Goal: Transaction & Acquisition: Purchase product/service

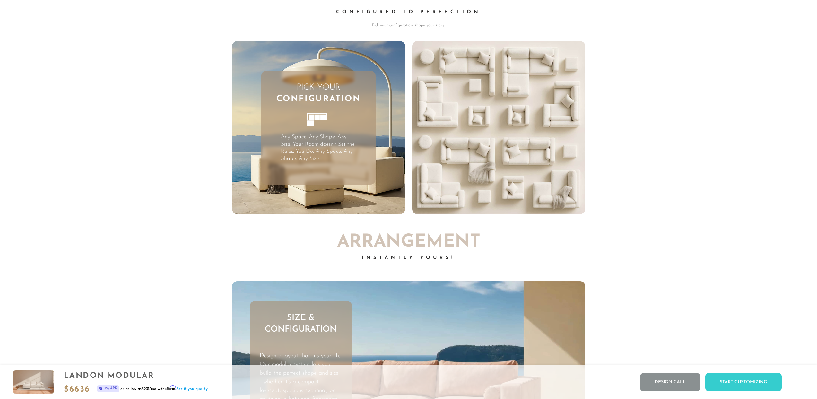
scroll to position [2364, 0]
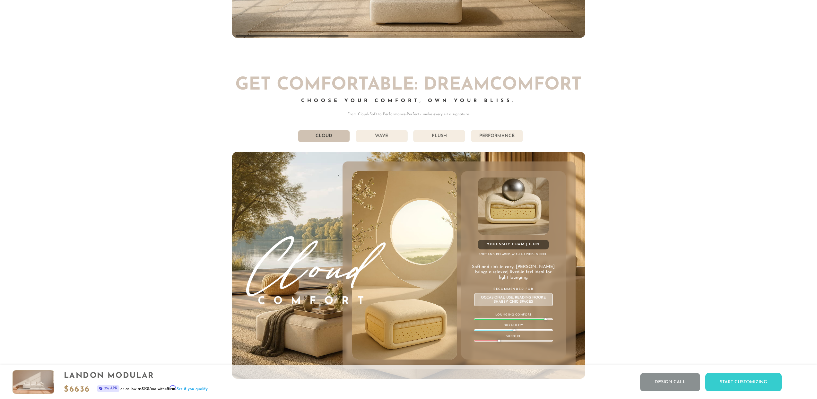
click at [386, 137] on li "Wave" at bounding box center [382, 136] width 52 height 12
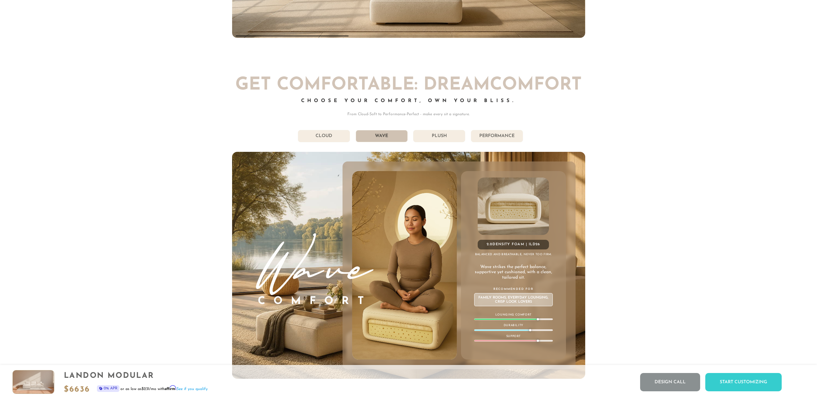
click at [449, 139] on li "Plush" at bounding box center [439, 136] width 52 height 12
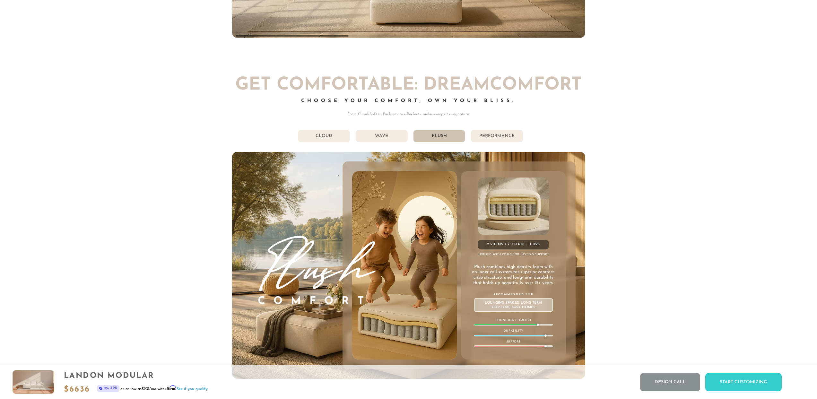
click at [487, 138] on li "Performance" at bounding box center [497, 136] width 52 height 12
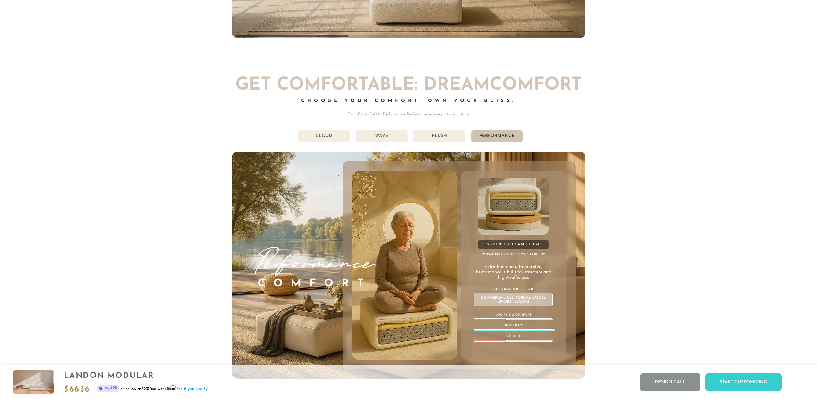
click at [448, 137] on li "Plush" at bounding box center [439, 136] width 52 height 12
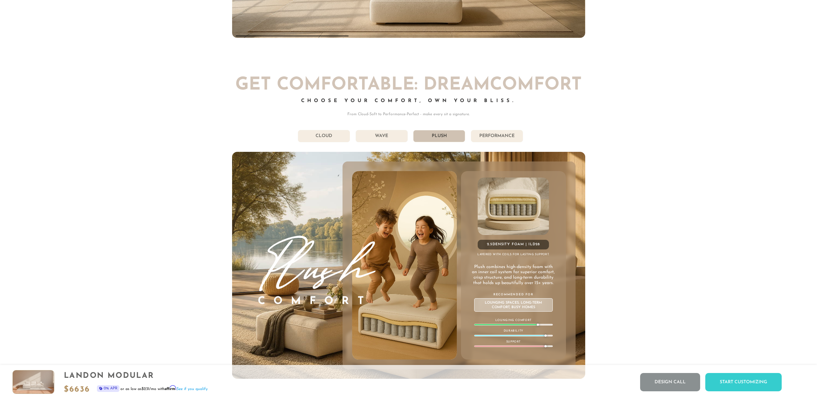
click at [391, 135] on li "Wave" at bounding box center [382, 136] width 52 height 12
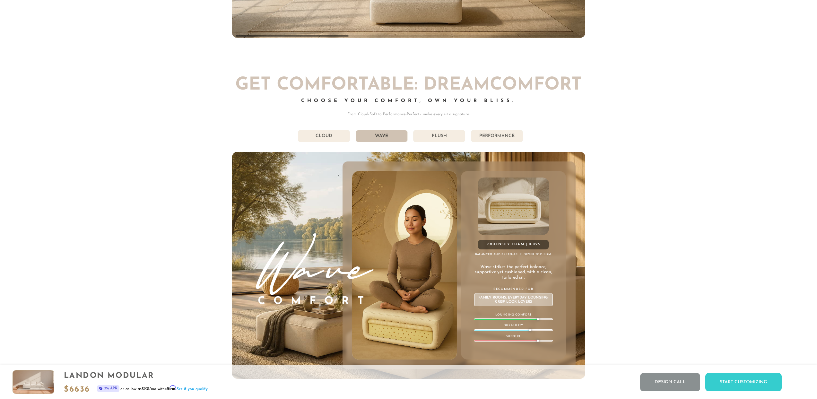
click at [429, 136] on li "Plush" at bounding box center [439, 136] width 52 height 12
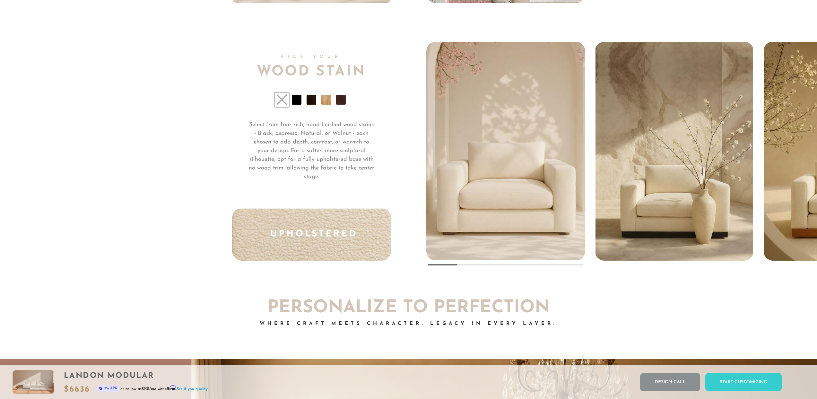
scroll to position [5493, 0]
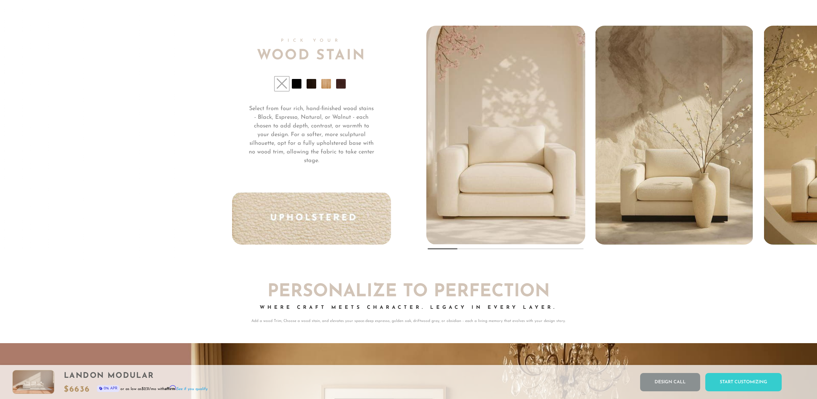
click at [342, 87] on li at bounding box center [341, 84] width 10 height 10
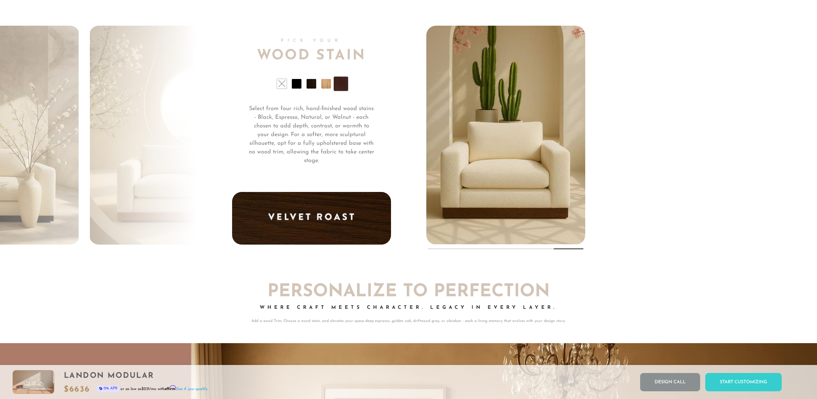
click at [299, 86] on li at bounding box center [297, 84] width 10 height 10
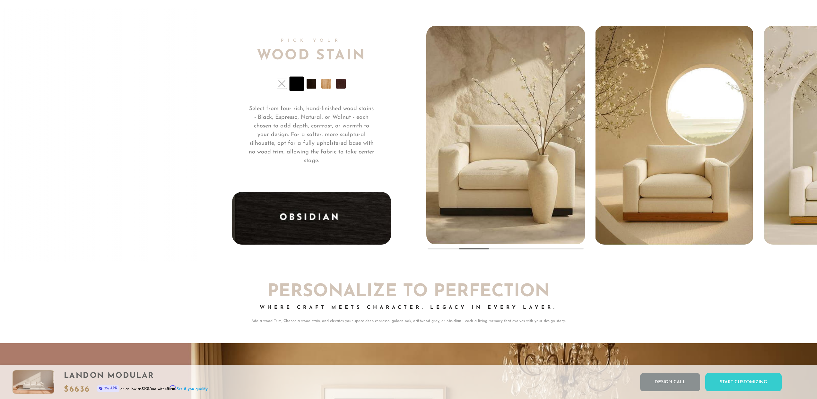
click at [310, 89] on li at bounding box center [311, 84] width 10 height 10
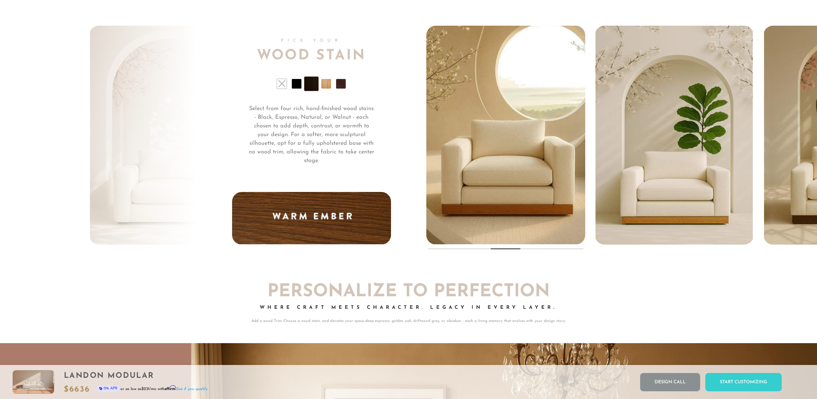
click at [325, 88] on li at bounding box center [326, 84] width 10 height 10
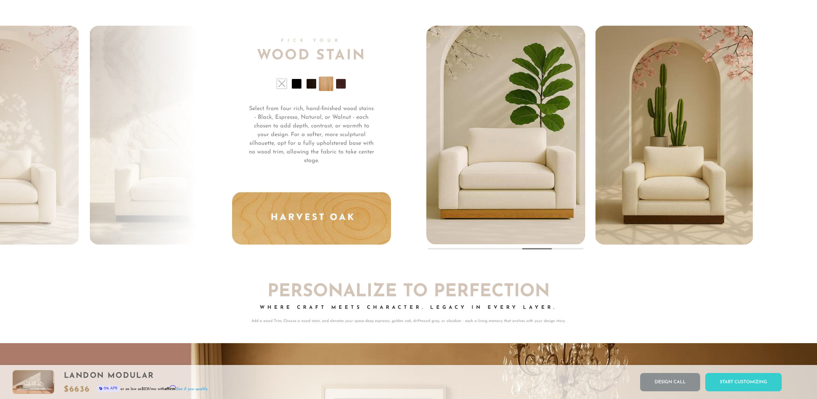
click at [342, 87] on li at bounding box center [341, 84] width 10 height 10
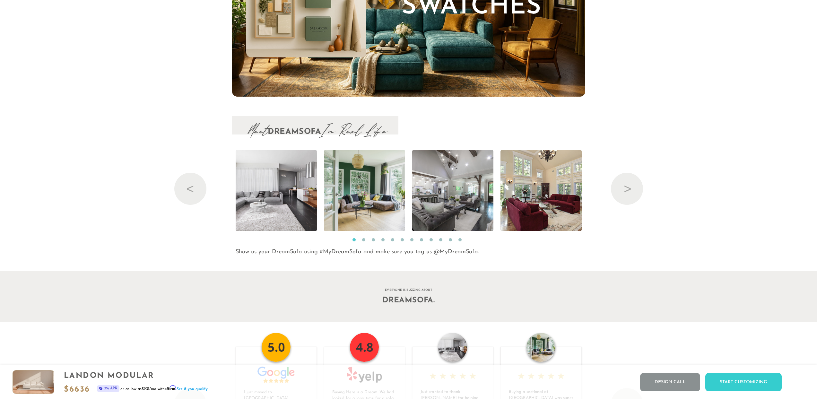
scroll to position [7562, 0]
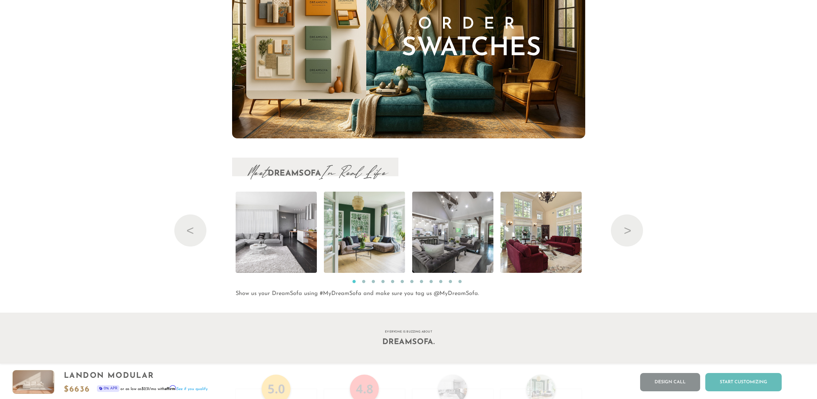
click at [764, 381] on div "Start Customizing" at bounding box center [743, 382] width 76 height 18
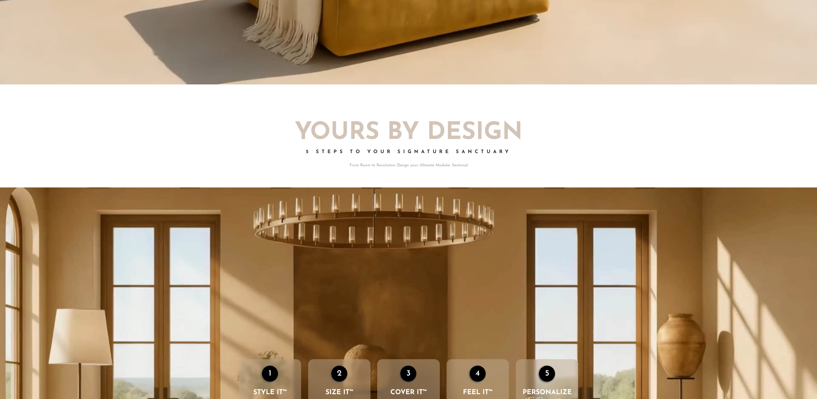
scroll to position [0, 0]
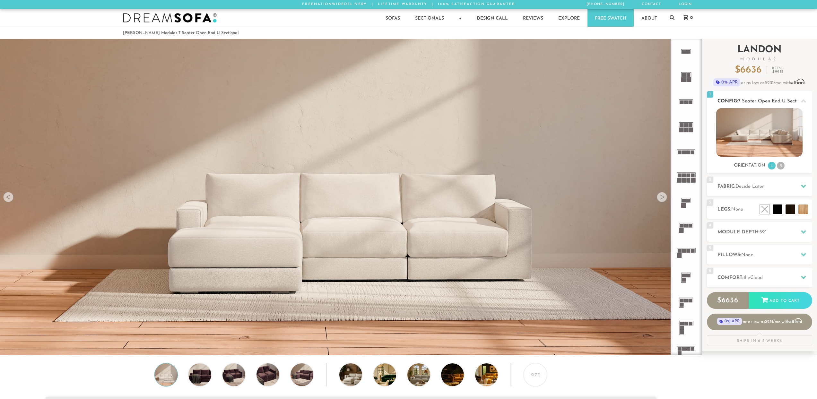
click at [786, 117] on img at bounding box center [759, 132] width 86 height 48
click at [743, 104] on h2 "Config: 7 Seater Open End U Sectional" at bounding box center [764, 101] width 95 height 7
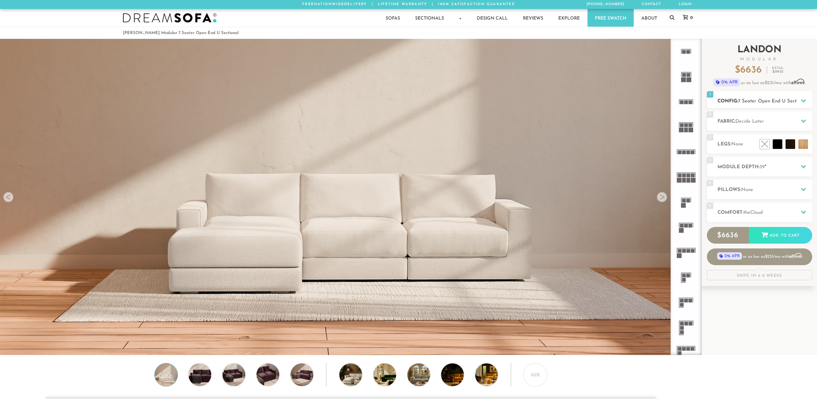
click at [744, 95] on div "1 Config: 7 Seater Open End U Sectional R" at bounding box center [759, 99] width 105 height 17
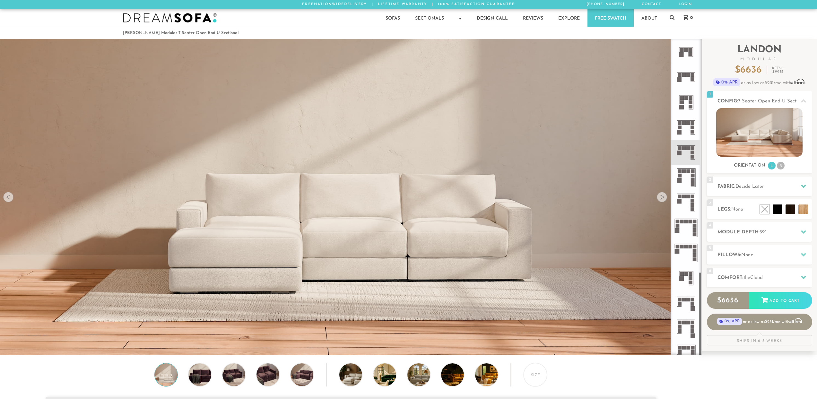
scroll to position [888, 0]
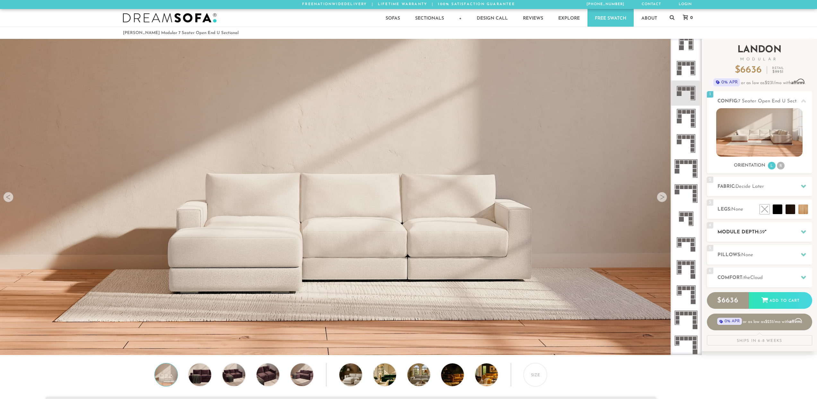
click at [802, 233] on icon at bounding box center [803, 231] width 5 height 5
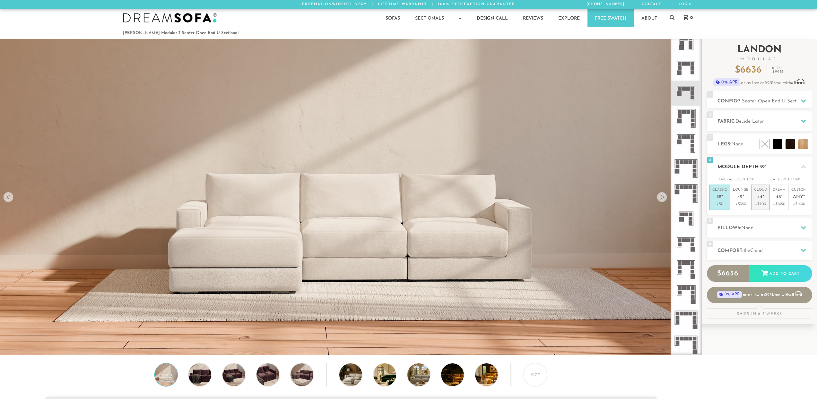
click at [755, 198] on p "Cloud 44 "" at bounding box center [760, 194] width 13 height 14
click at [805, 230] on div at bounding box center [803, 227] width 13 height 13
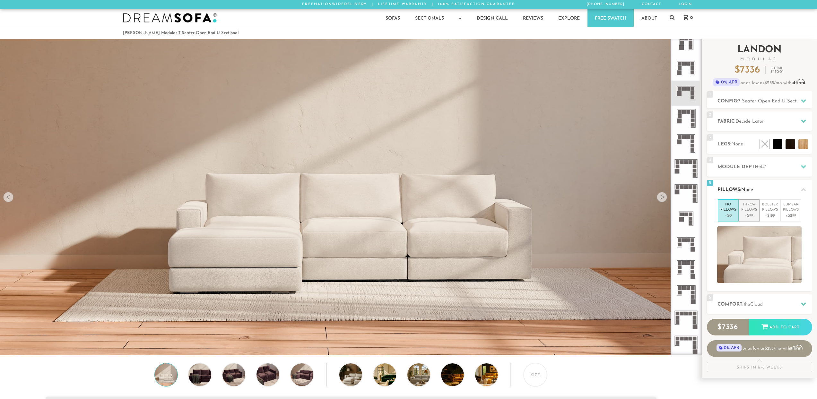
click at [752, 212] on p "Throw Pillows" at bounding box center [749, 207] width 16 height 11
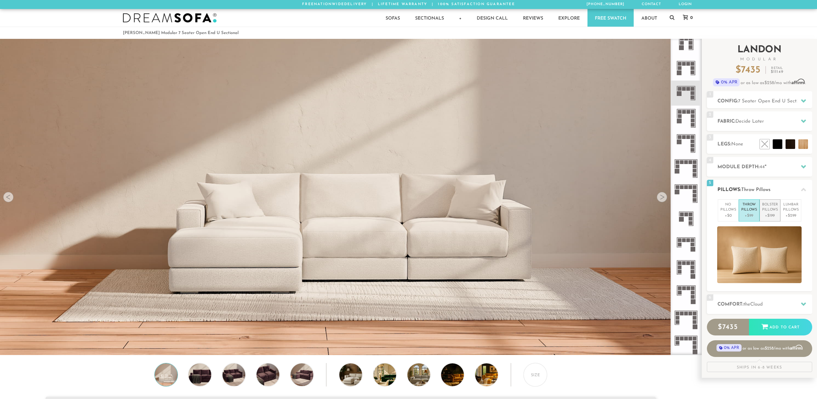
click at [766, 213] on p "+$199" at bounding box center [770, 216] width 16 height 6
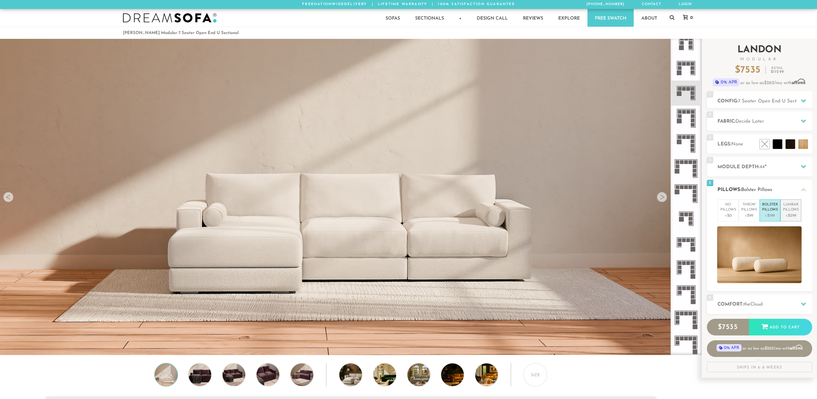
click at [788, 212] on p "Lumbar Pillows" at bounding box center [791, 207] width 16 height 11
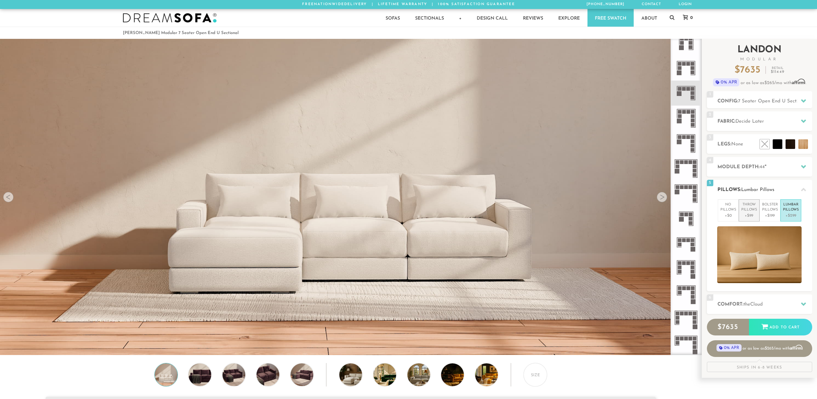
click at [745, 209] on p "Throw Pillows" at bounding box center [749, 207] width 16 height 11
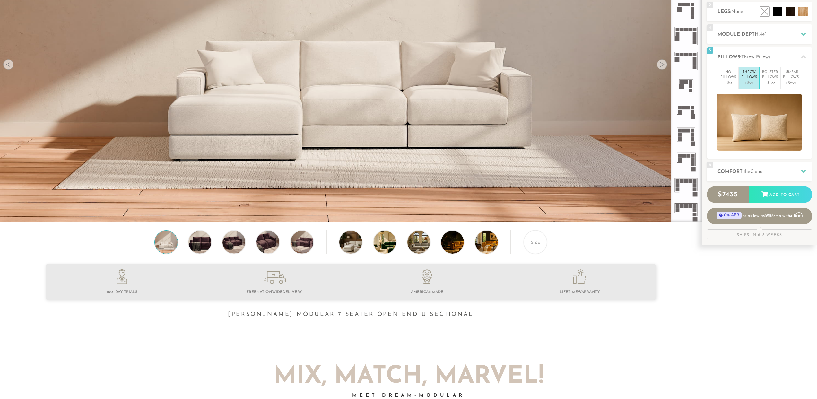
scroll to position [0, 0]
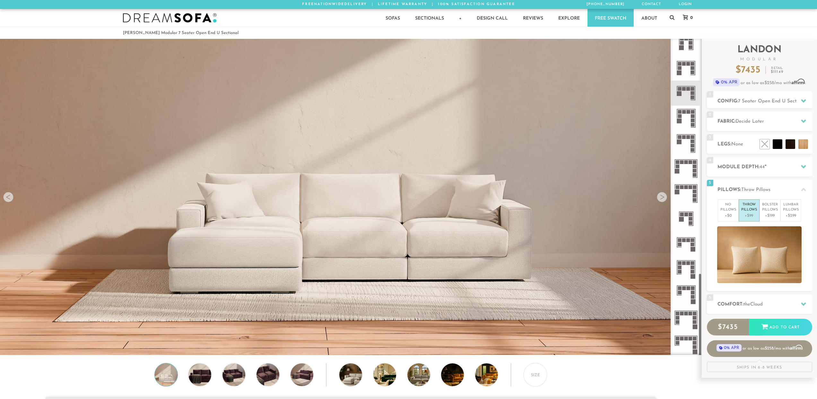
click at [684, 84] on icon at bounding box center [685, 93] width 25 height 25
click at [659, 200] on div at bounding box center [662, 197] width 10 height 10
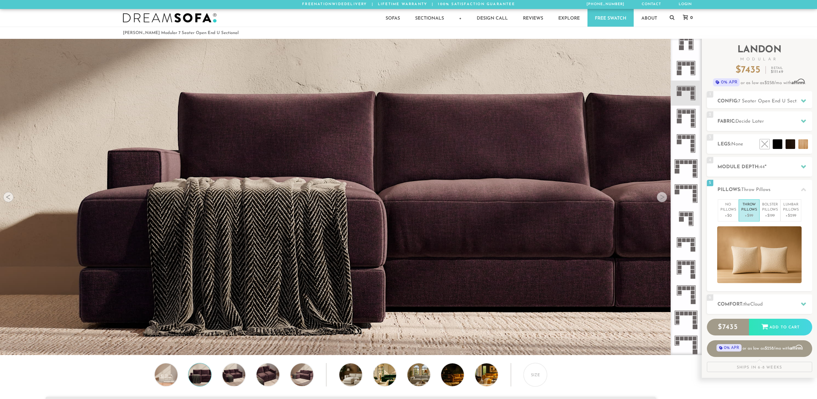
click at [659, 200] on div at bounding box center [662, 197] width 10 height 10
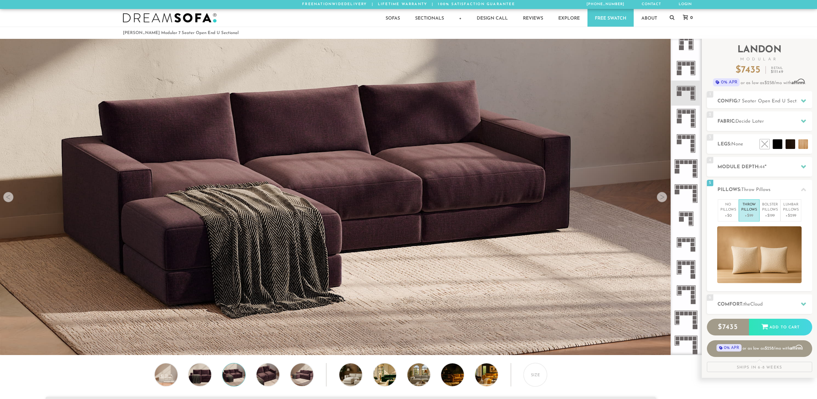
click at [659, 200] on div at bounding box center [662, 197] width 10 height 10
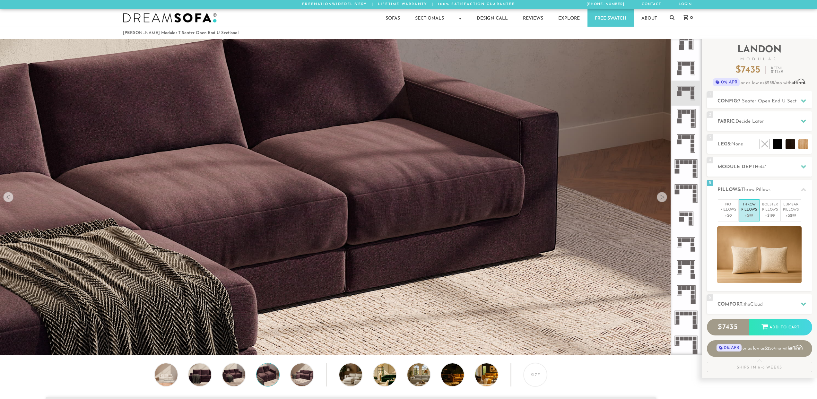
click at [659, 200] on div at bounding box center [662, 197] width 10 height 10
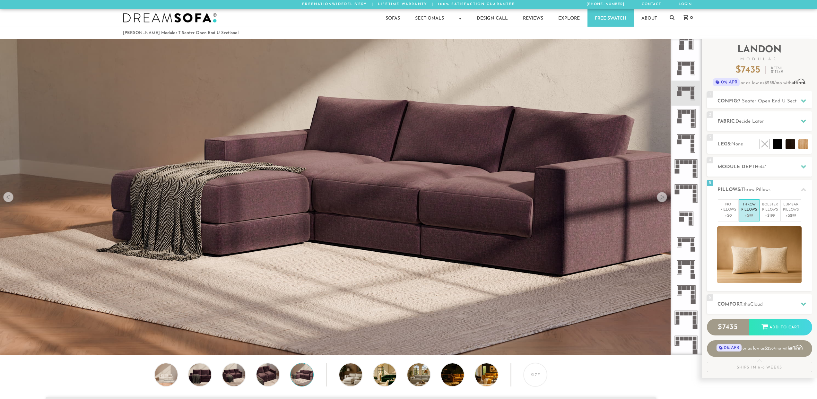
click at [659, 200] on div at bounding box center [662, 197] width 10 height 10
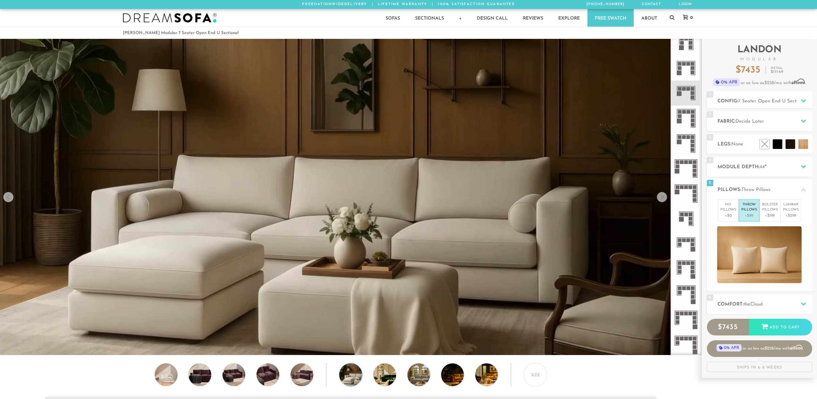
click at [659, 200] on div at bounding box center [662, 197] width 10 height 10
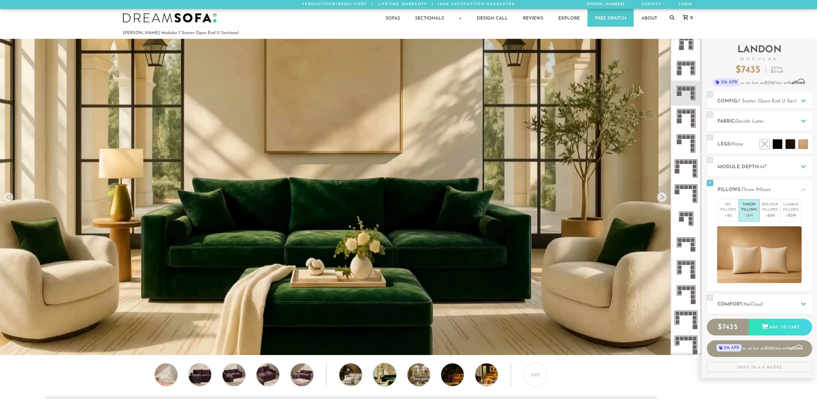
click at [659, 200] on div at bounding box center [662, 197] width 10 height 10
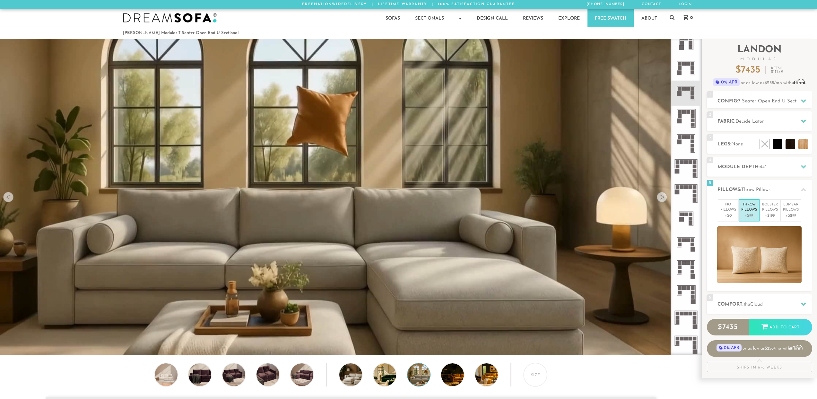
click at [659, 200] on div at bounding box center [662, 197] width 10 height 10
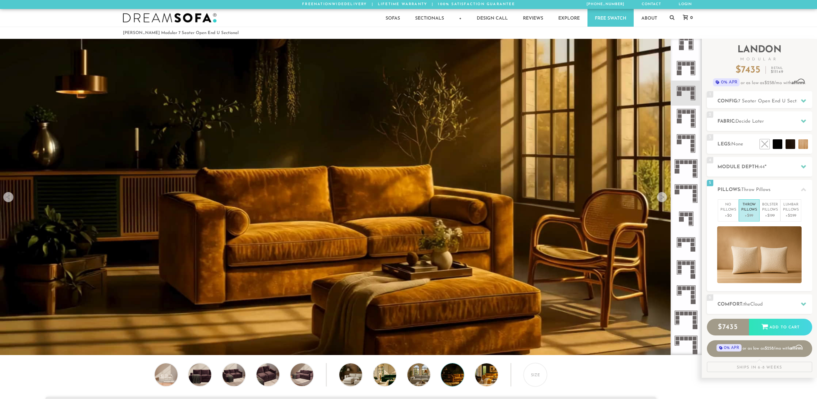
click at [659, 200] on div at bounding box center [662, 197] width 10 height 10
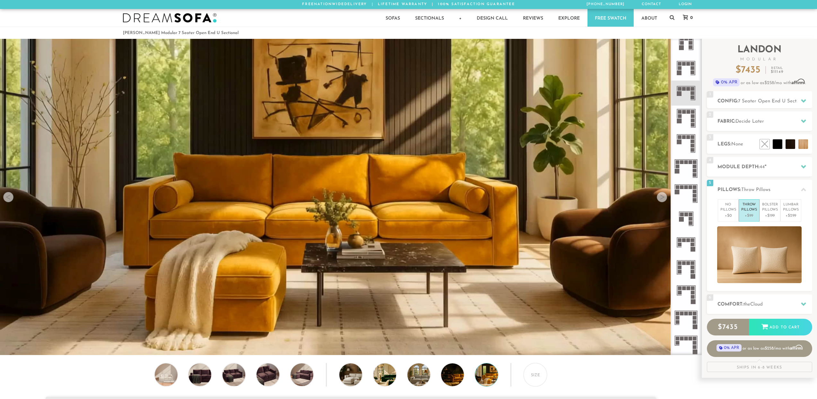
click at [659, 200] on div at bounding box center [662, 197] width 10 height 10
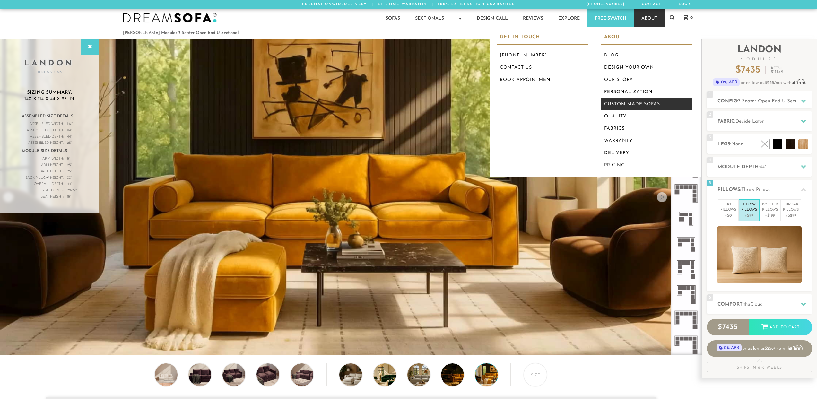
click at [632, 100] on link "Custom Made Sofas" at bounding box center [646, 104] width 91 height 12
